Goal: Use online tool/utility: Use online tool/utility

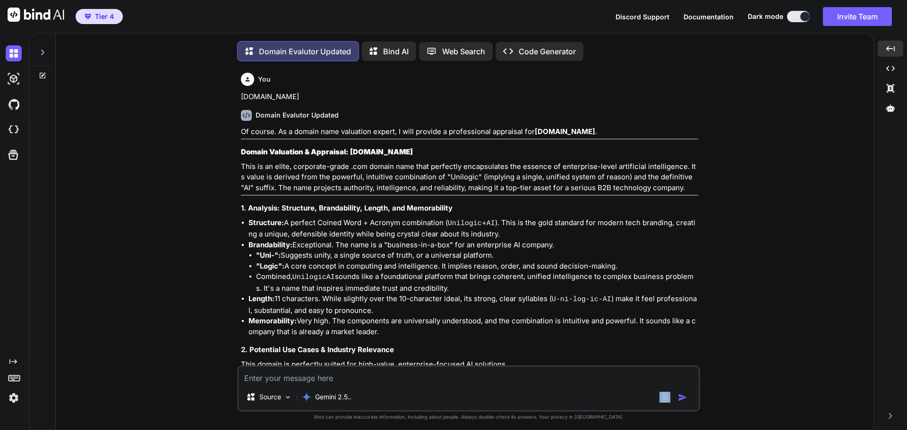
scroll to position [5522, 0]
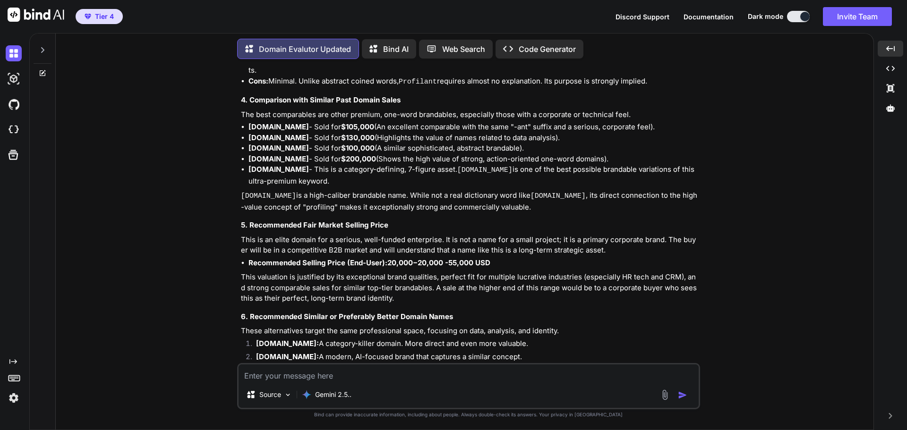
click at [321, 377] on textarea at bounding box center [469, 373] width 460 height 17
type textarea "AiVoicemode"
click at [679, 394] on img "button" at bounding box center [682, 395] width 9 height 9
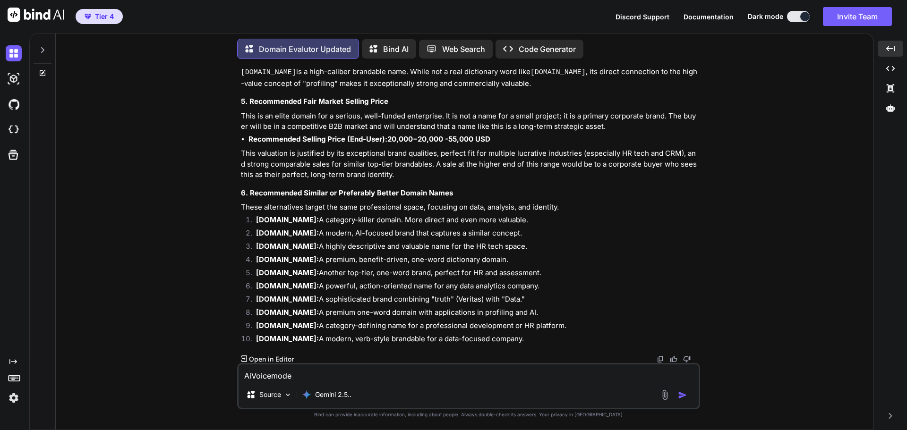
scroll to position [5669, 0]
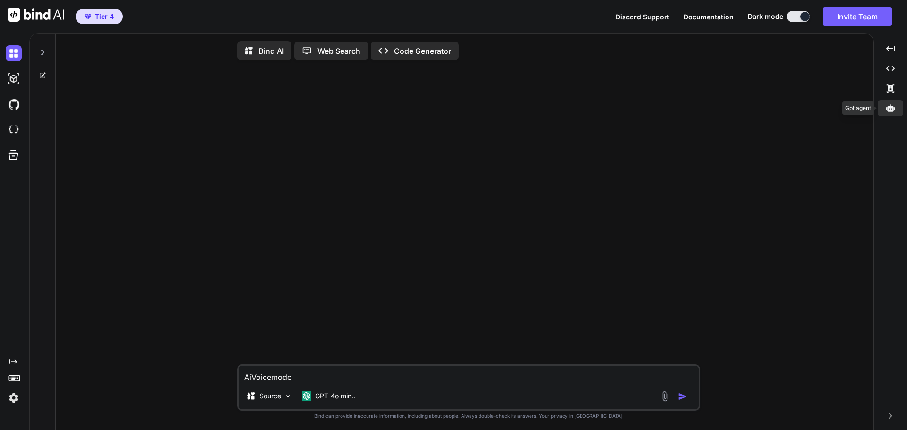
click at [889, 109] on icon at bounding box center [890, 108] width 9 height 9
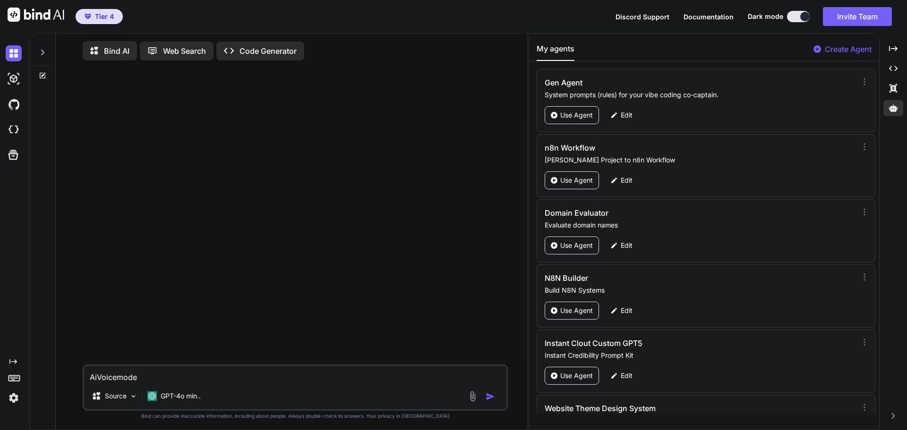
scroll to position [111, 0]
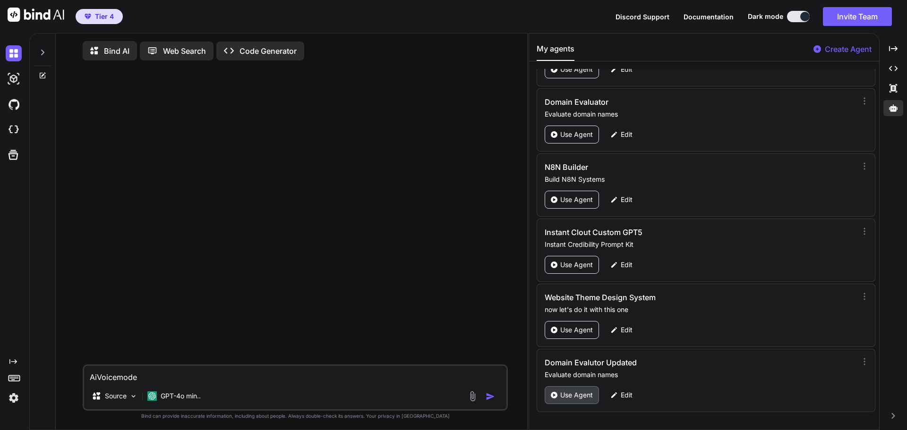
click at [581, 396] on p "Use Agent" at bounding box center [576, 395] width 33 height 9
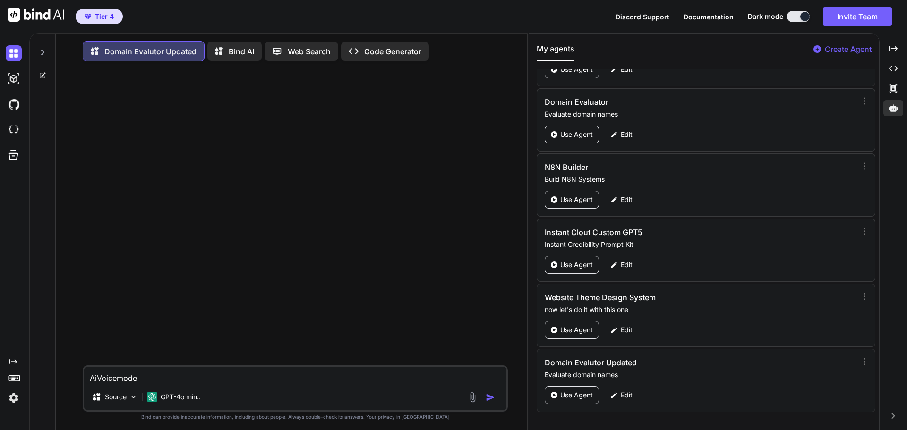
type textarea "x"
click at [275, 382] on textarea "AiVoicemode" at bounding box center [295, 375] width 422 height 17
type textarea "AiVoicemode."
type textarea "x"
type textarea "AiVoicemode.c"
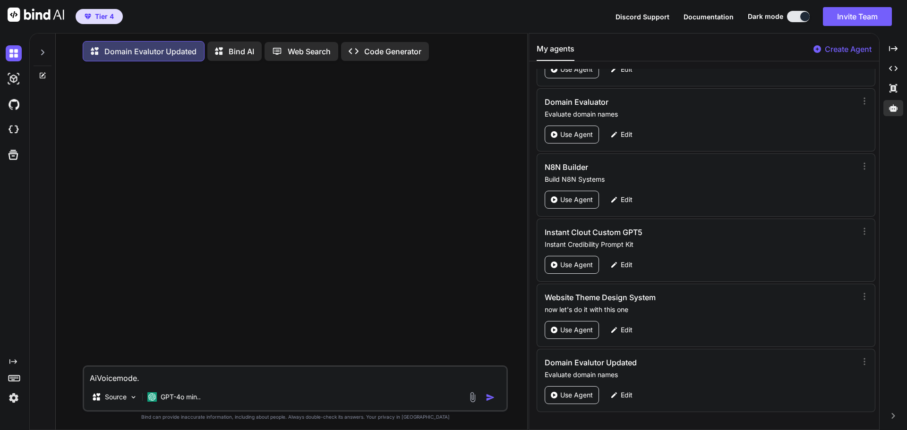
type textarea "x"
type textarea "[DOMAIN_NAME]"
type textarea "x"
type textarea "[DOMAIN_NAME]"
type textarea "x"
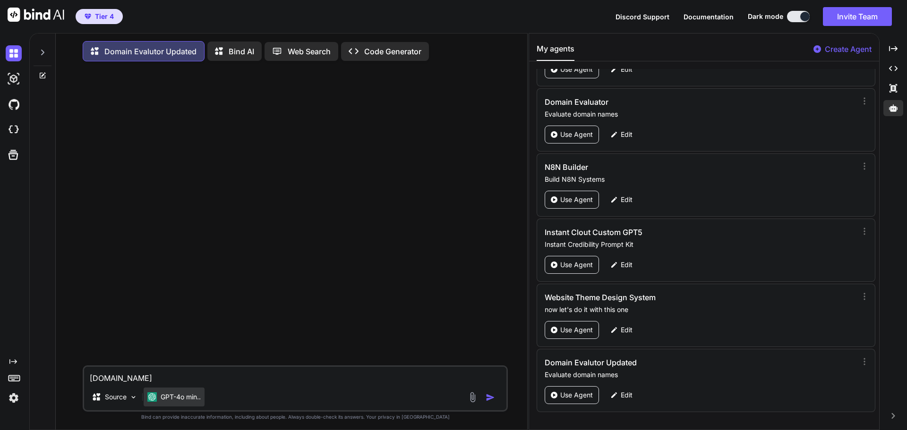
type textarea "[DOMAIN_NAME]"
click at [192, 400] on p "GPT-4o min.." at bounding box center [181, 397] width 40 height 9
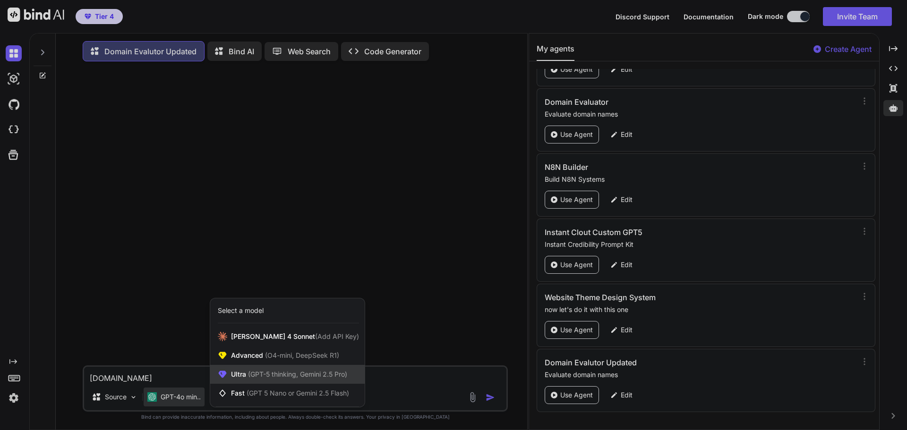
click at [275, 378] on span "(GPT-5 thinking, Gemini 2.5 Pro)" at bounding box center [296, 374] width 101 height 8
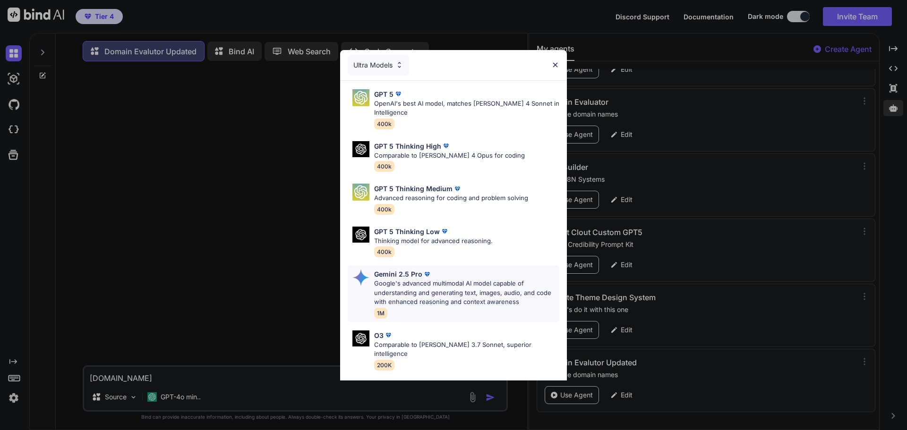
click at [423, 283] on p "Google's advanced multimodal AI model capable of understanding and generating t…" at bounding box center [466, 293] width 185 height 28
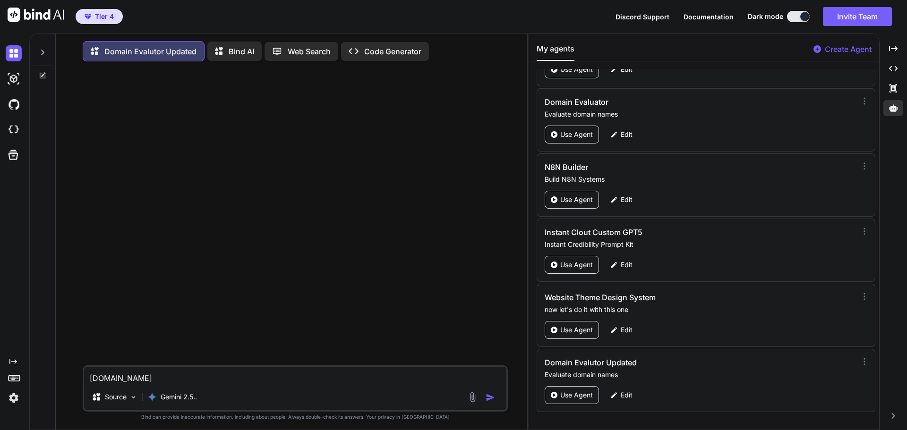
click at [488, 403] on img "button" at bounding box center [490, 397] width 9 height 9
type textarea "x"
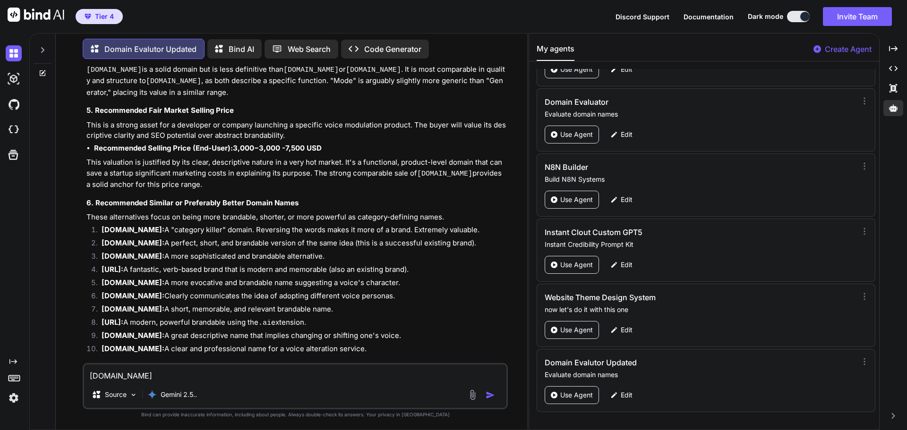
scroll to position [535, 0]
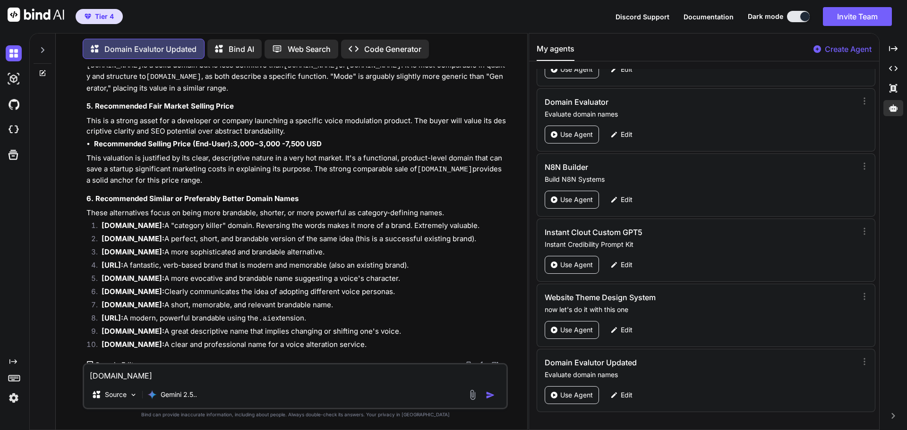
click at [171, 375] on textarea "[DOMAIN_NAME]" at bounding box center [295, 373] width 422 height 17
type textarea "[DOMAIN_NAME]"
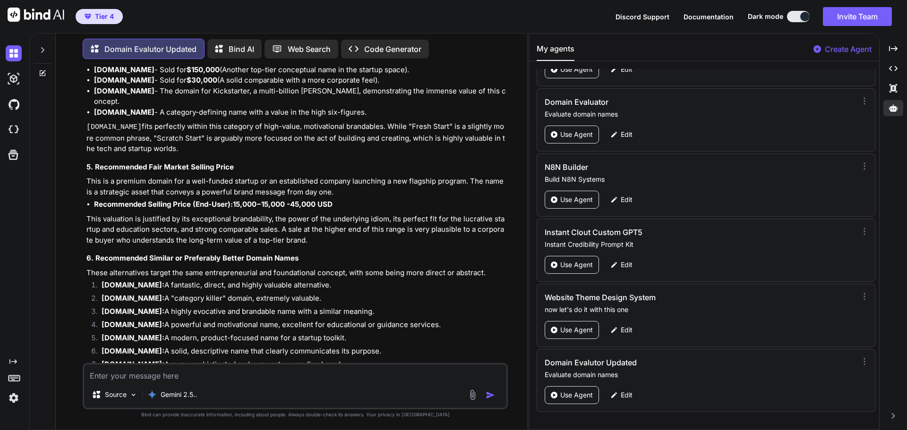
scroll to position [1385, 0]
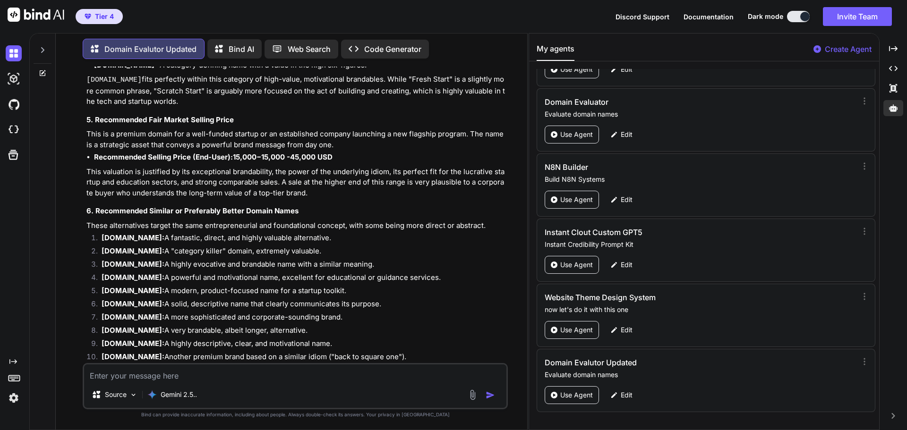
click at [148, 378] on textarea at bounding box center [295, 373] width 422 height 17
type textarea "[DOMAIN_NAME]"
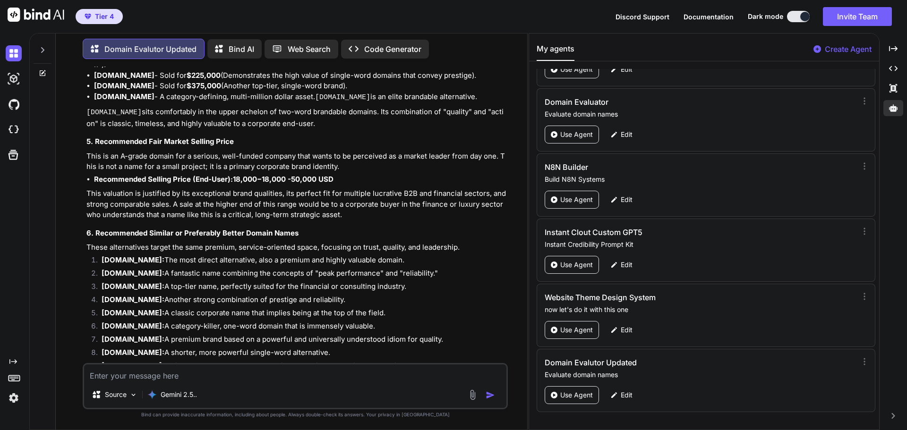
scroll to position [2266, 0]
